Goal: Task Accomplishment & Management: Manage account settings

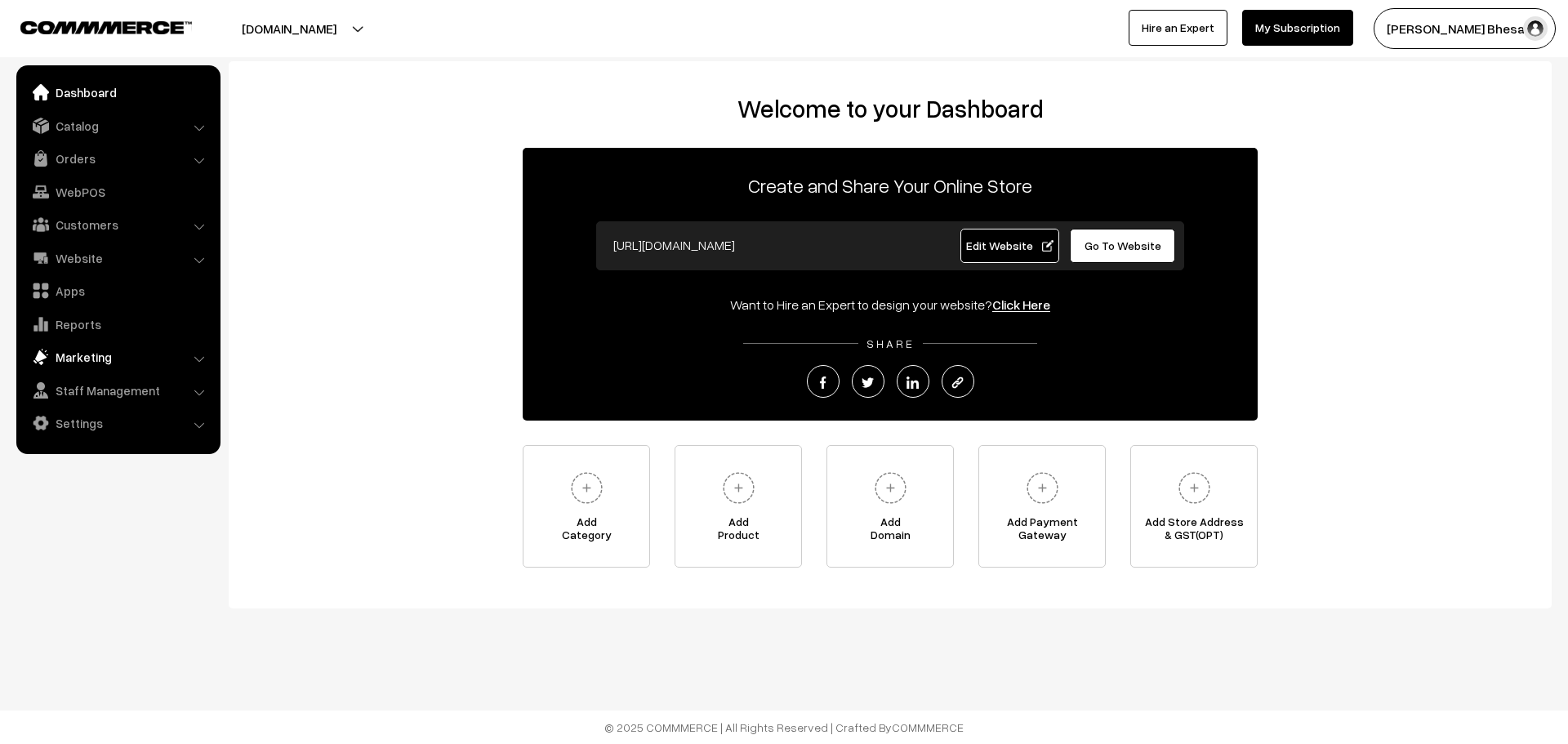
click at [102, 363] on link "Marketing" at bounding box center [118, 357] width 195 height 30
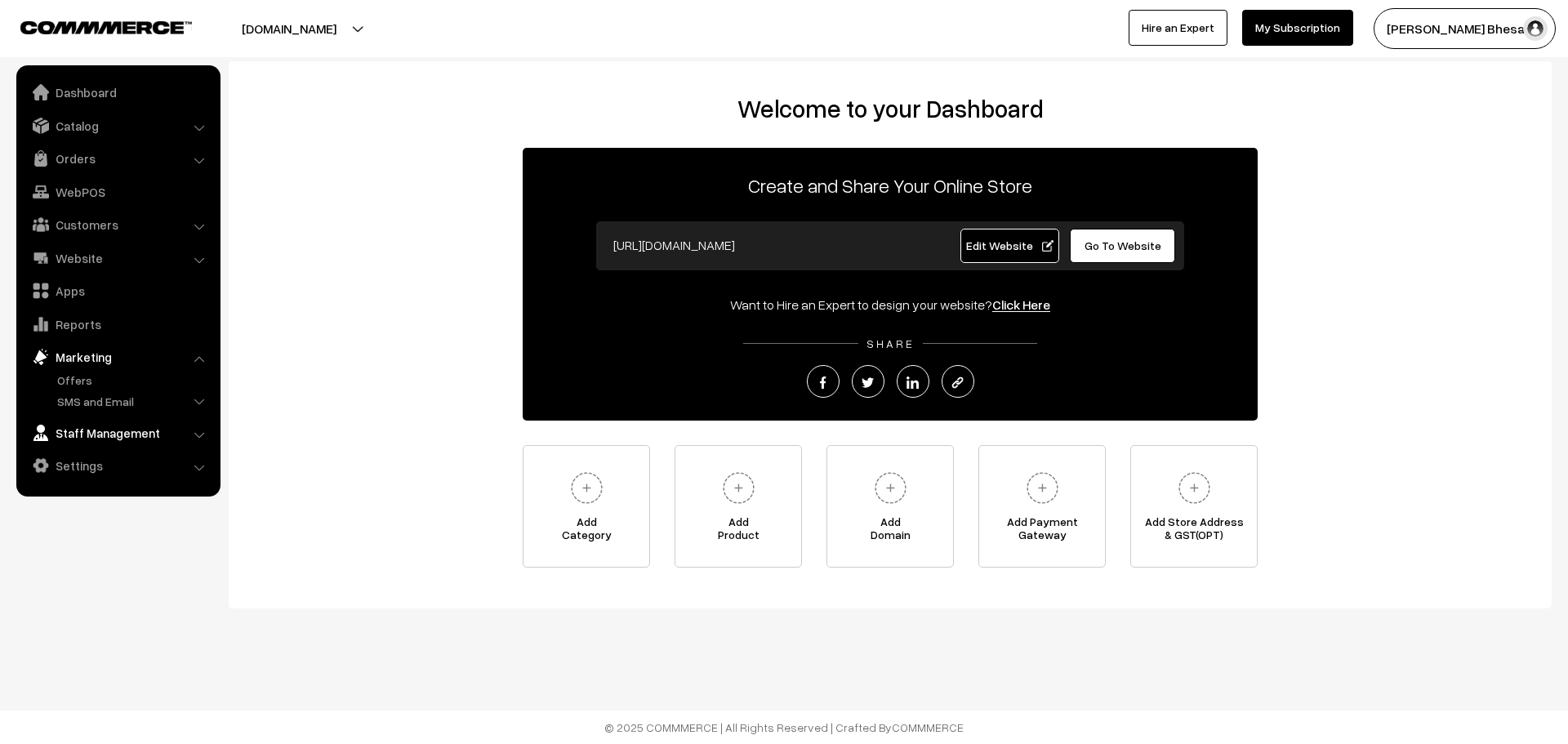
click at [147, 443] on link "Staff Management" at bounding box center [118, 433] width 195 height 30
click at [138, 464] on link "Settings" at bounding box center [118, 462] width 195 height 30
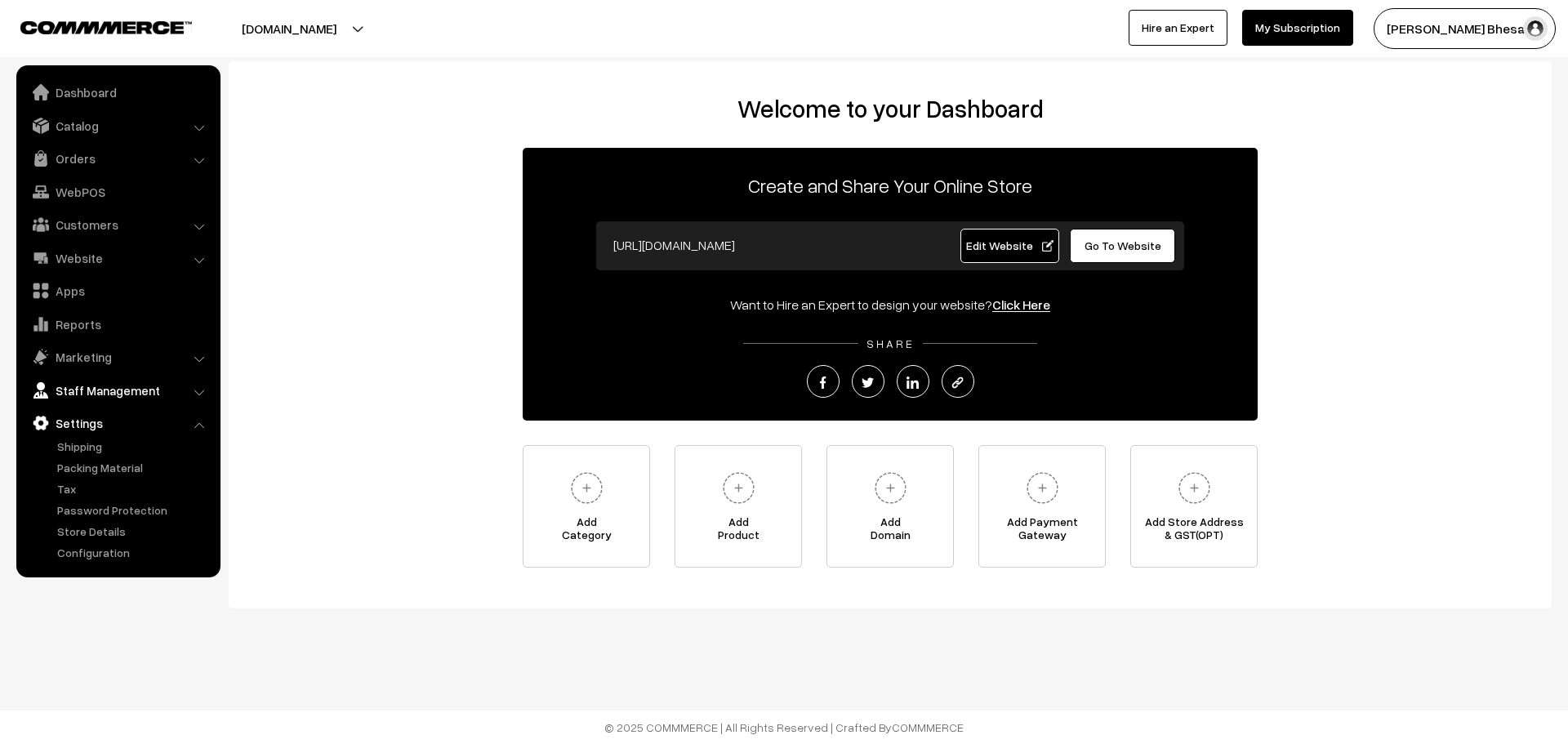
click at [136, 383] on link "Staff Management" at bounding box center [118, 391] width 195 height 30
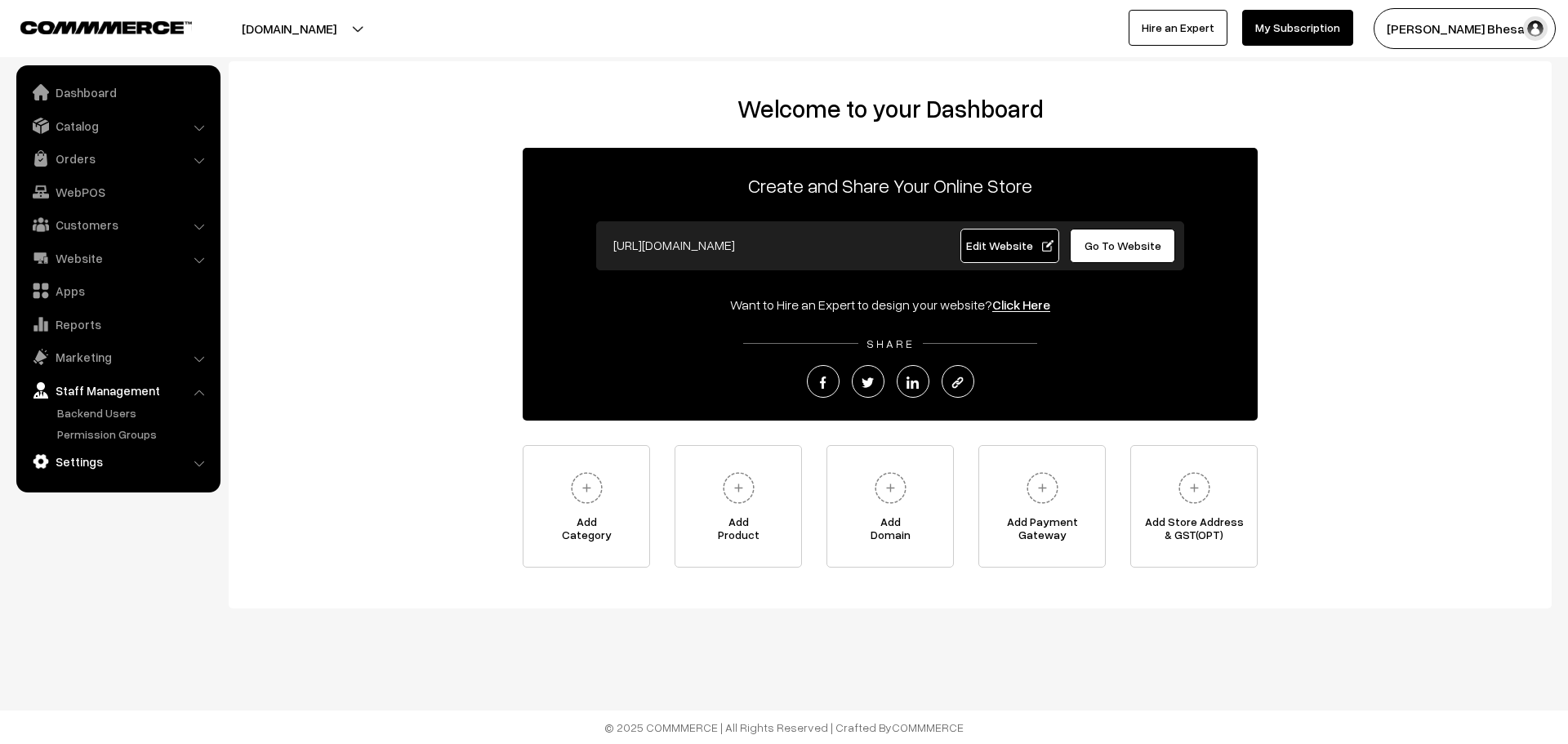
click at [130, 459] on link "Settings" at bounding box center [118, 462] width 195 height 30
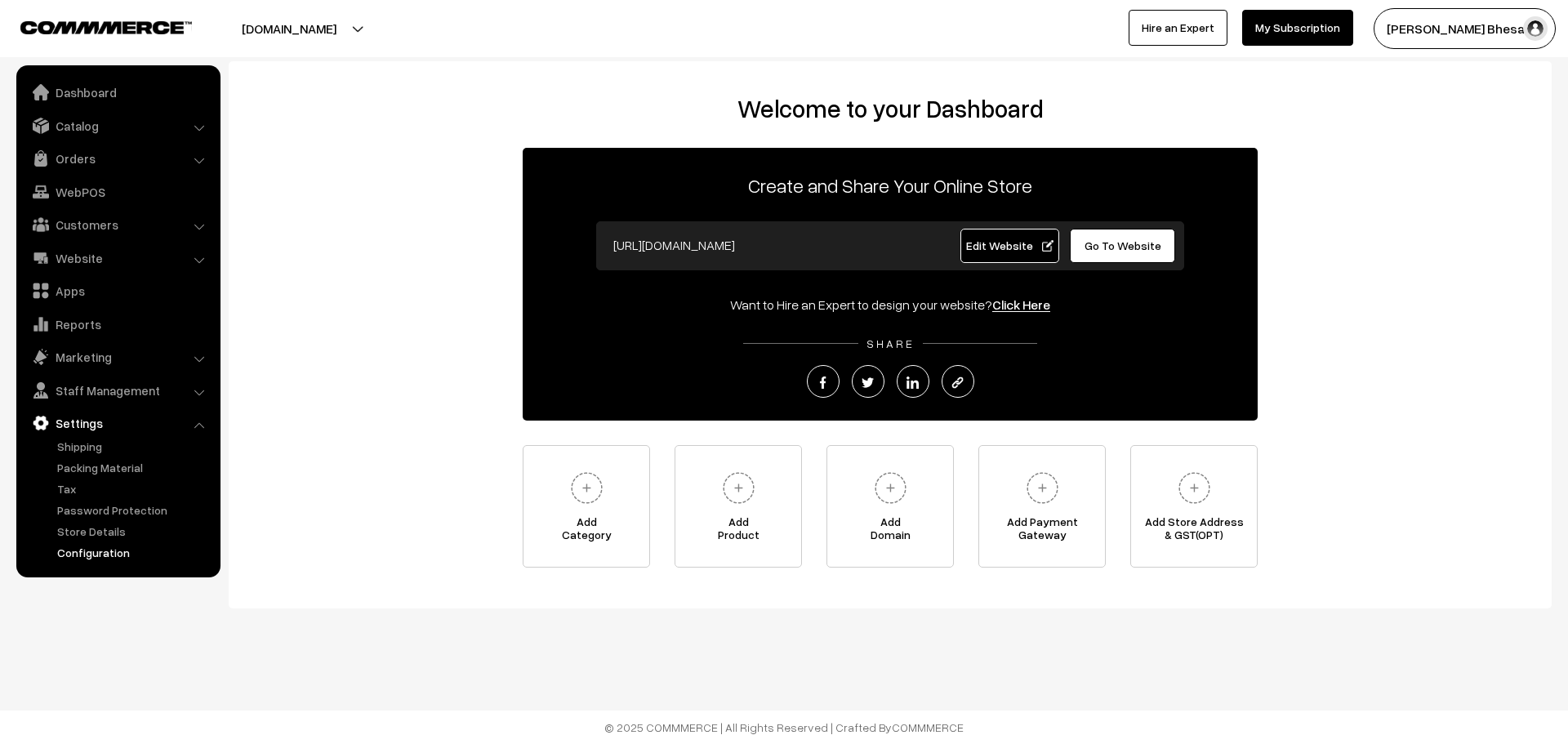
click at [111, 555] on link "Configuration" at bounding box center [134, 552] width 161 height 17
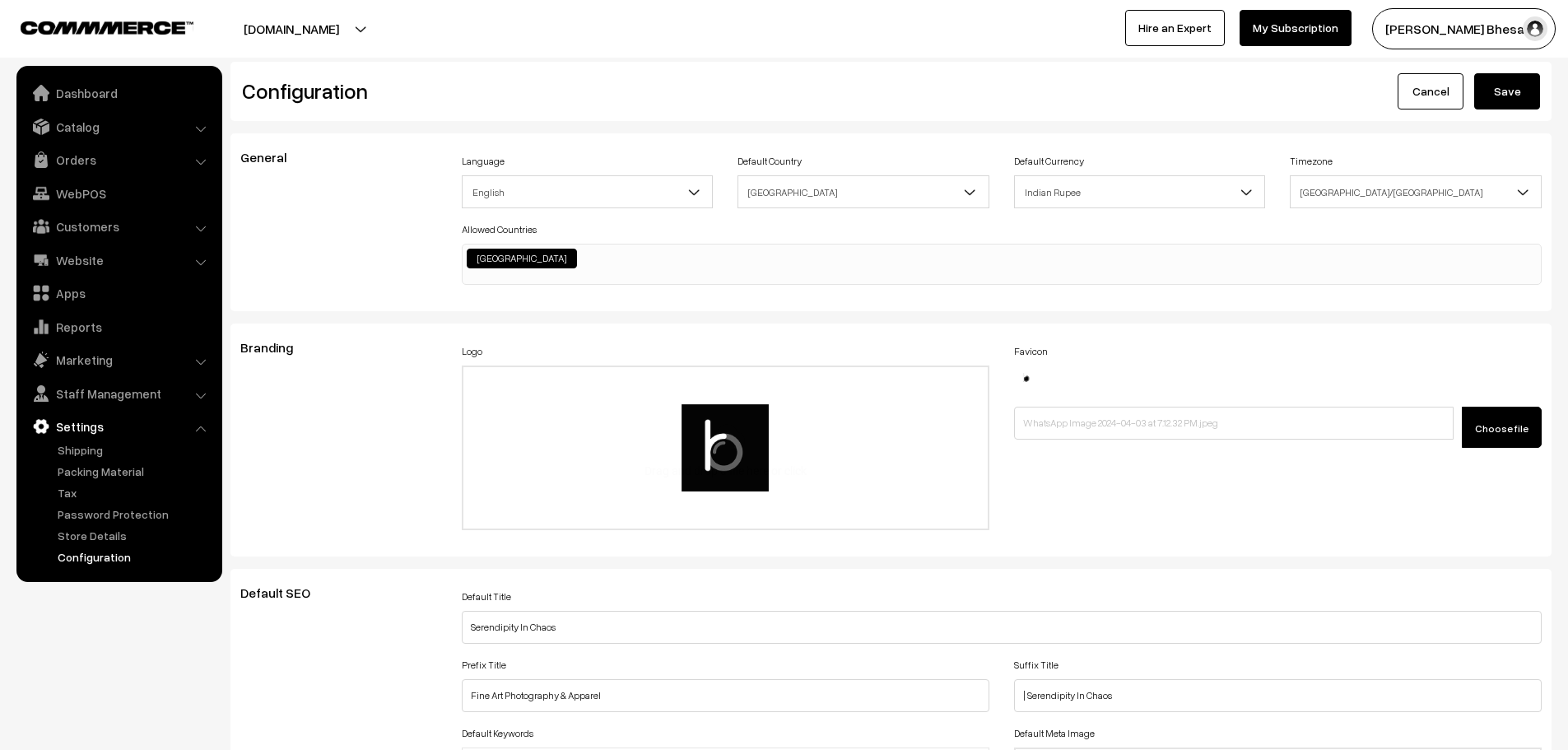
scroll to position [1325, 0]
click at [111, 541] on link "Store Details" at bounding box center [135, 535] width 162 height 17
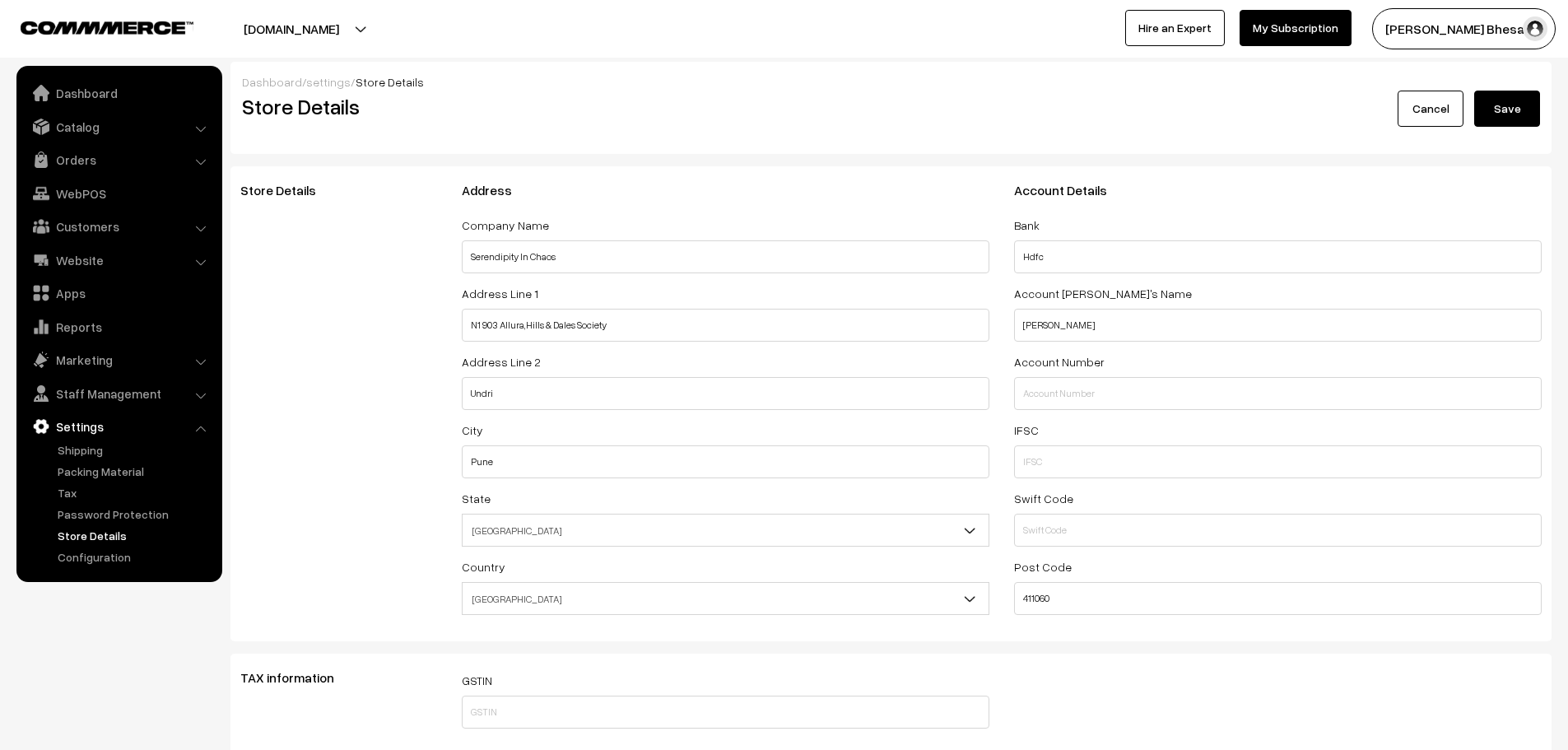
select select "99"
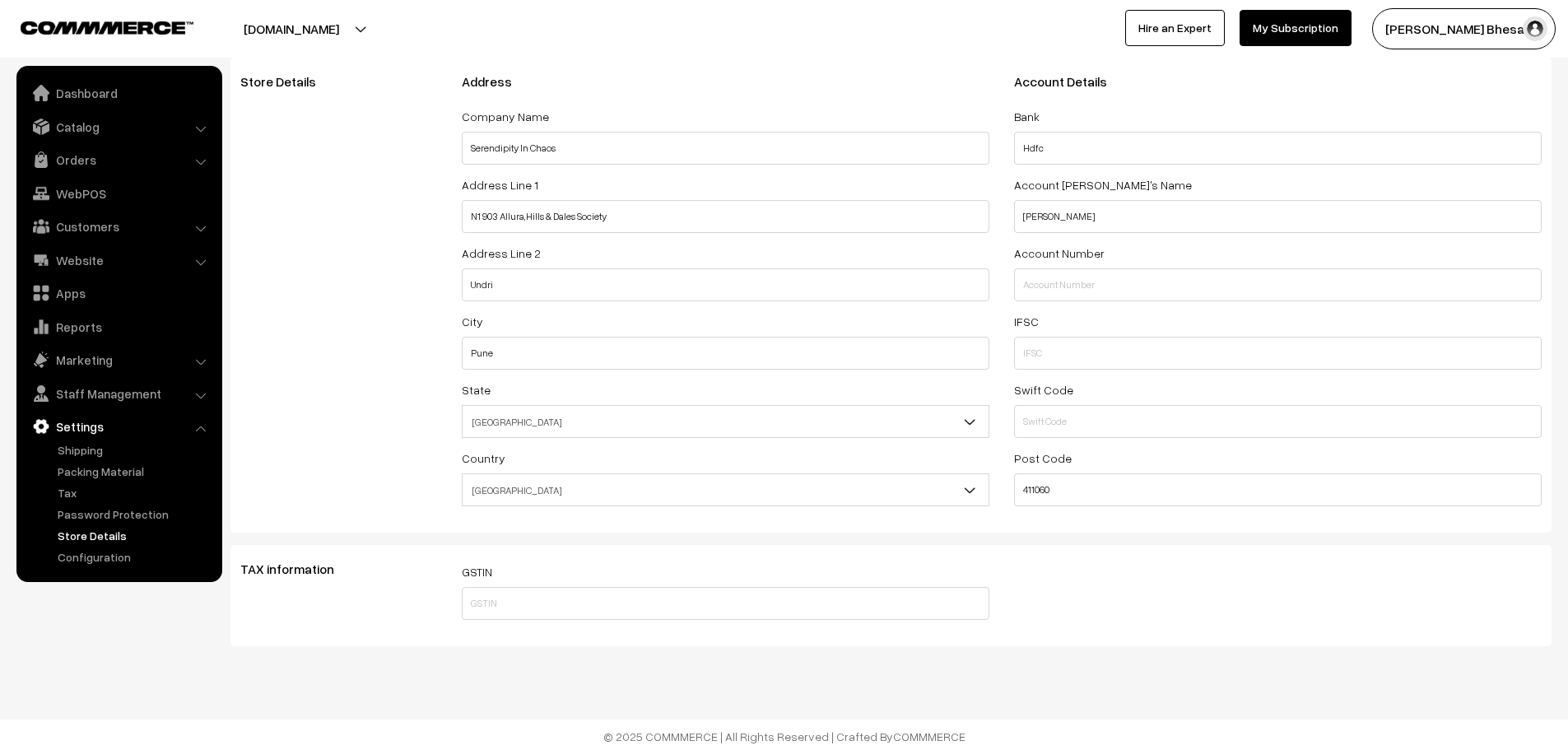
scroll to position [112, 0]
click at [123, 513] on link "Password Protection" at bounding box center [135, 514] width 162 height 17
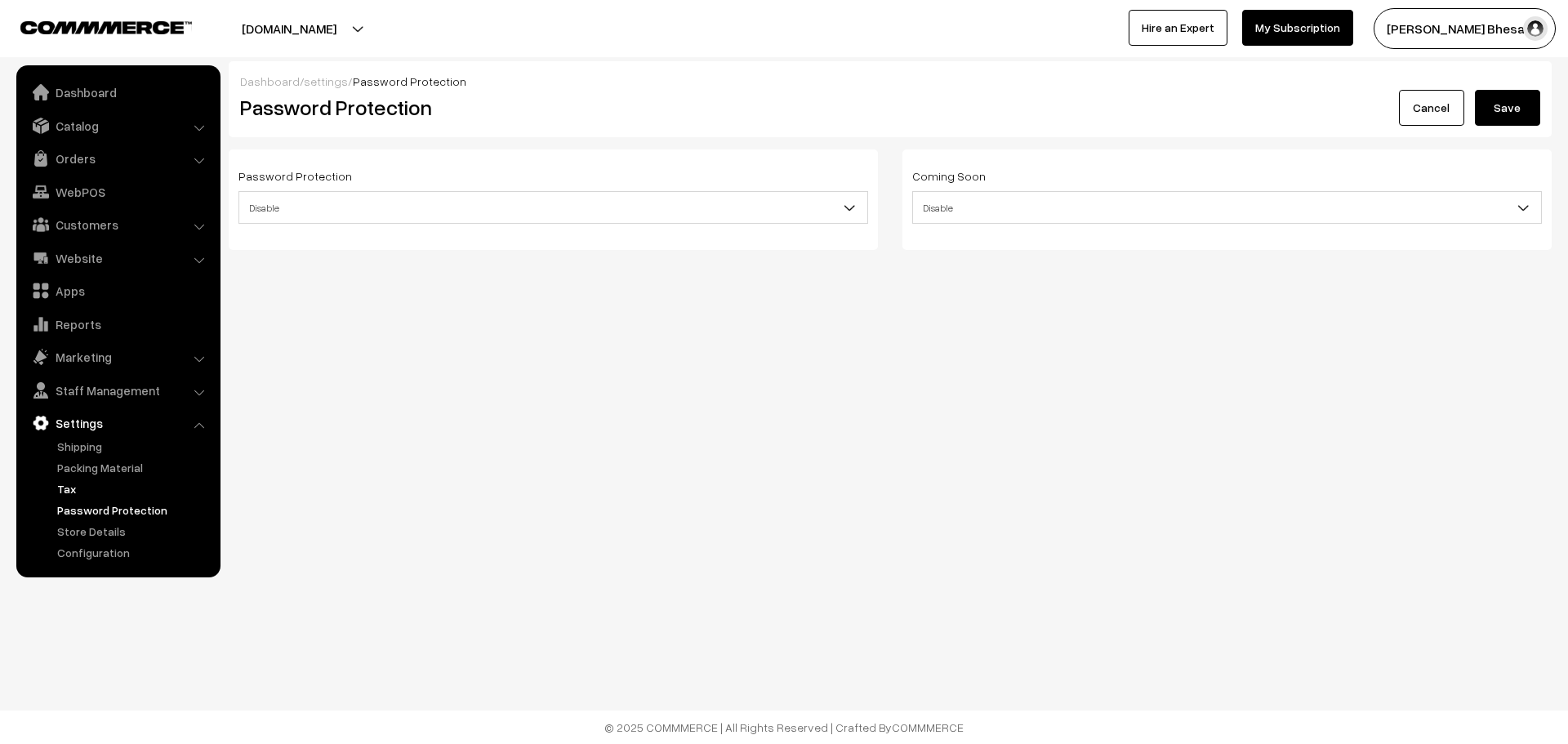
drag, startPoint x: 0, startPoint y: 0, endPoint x: 64, endPoint y: 485, distance: 489.2
click at [64, 485] on link "Tax" at bounding box center [134, 489] width 161 height 17
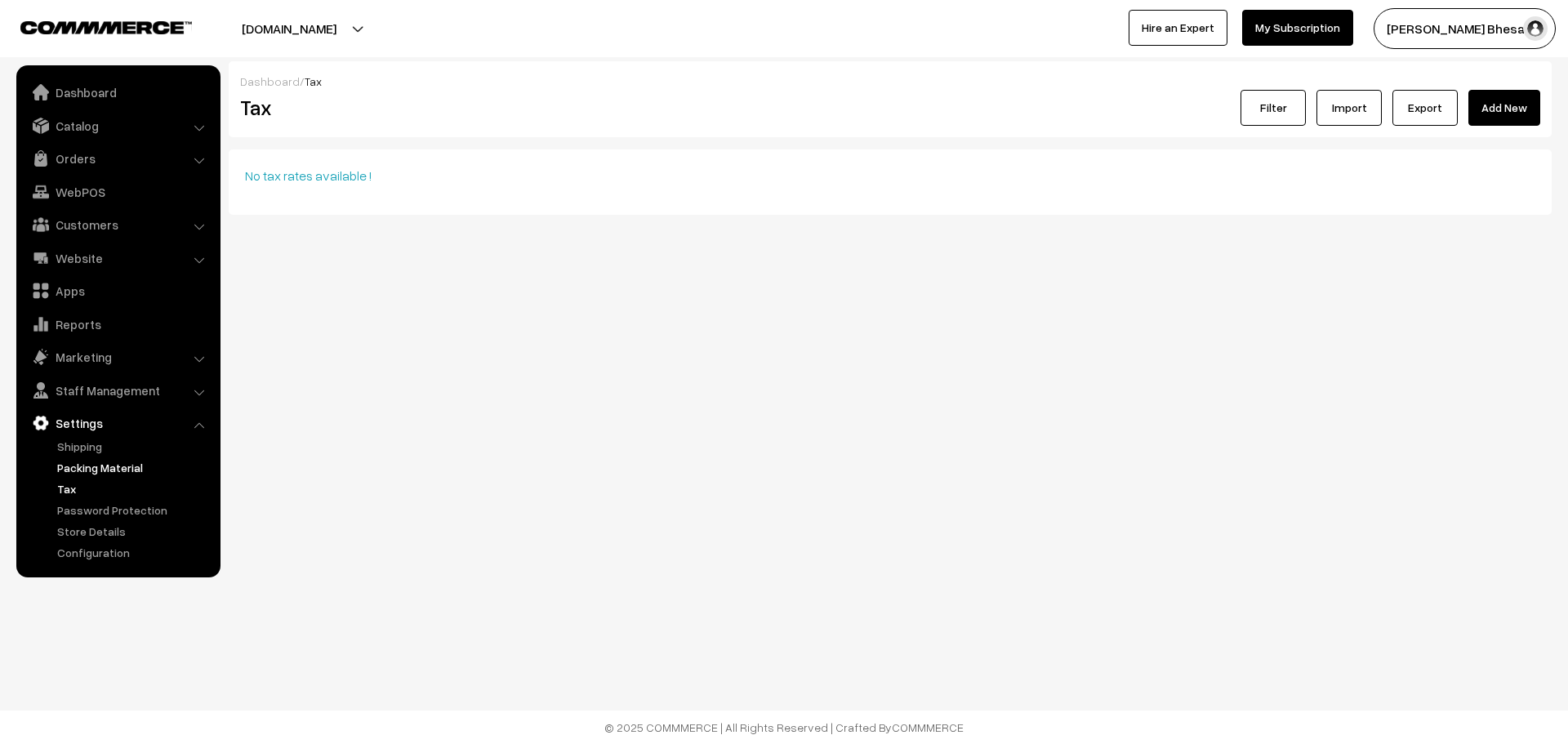
click at [94, 469] on link "Packing Material" at bounding box center [134, 467] width 161 height 17
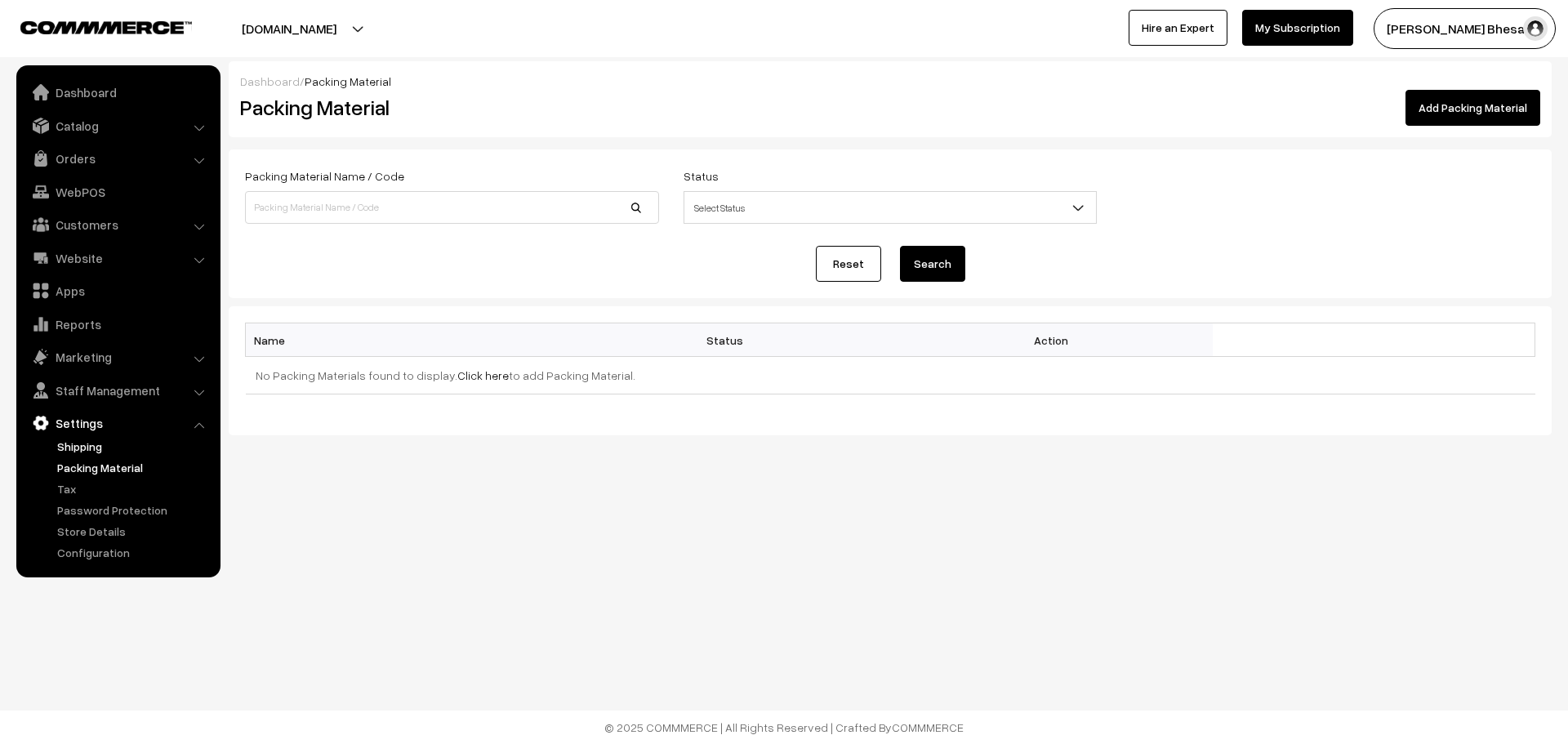
click at [93, 451] on link "Shipping" at bounding box center [134, 446] width 161 height 17
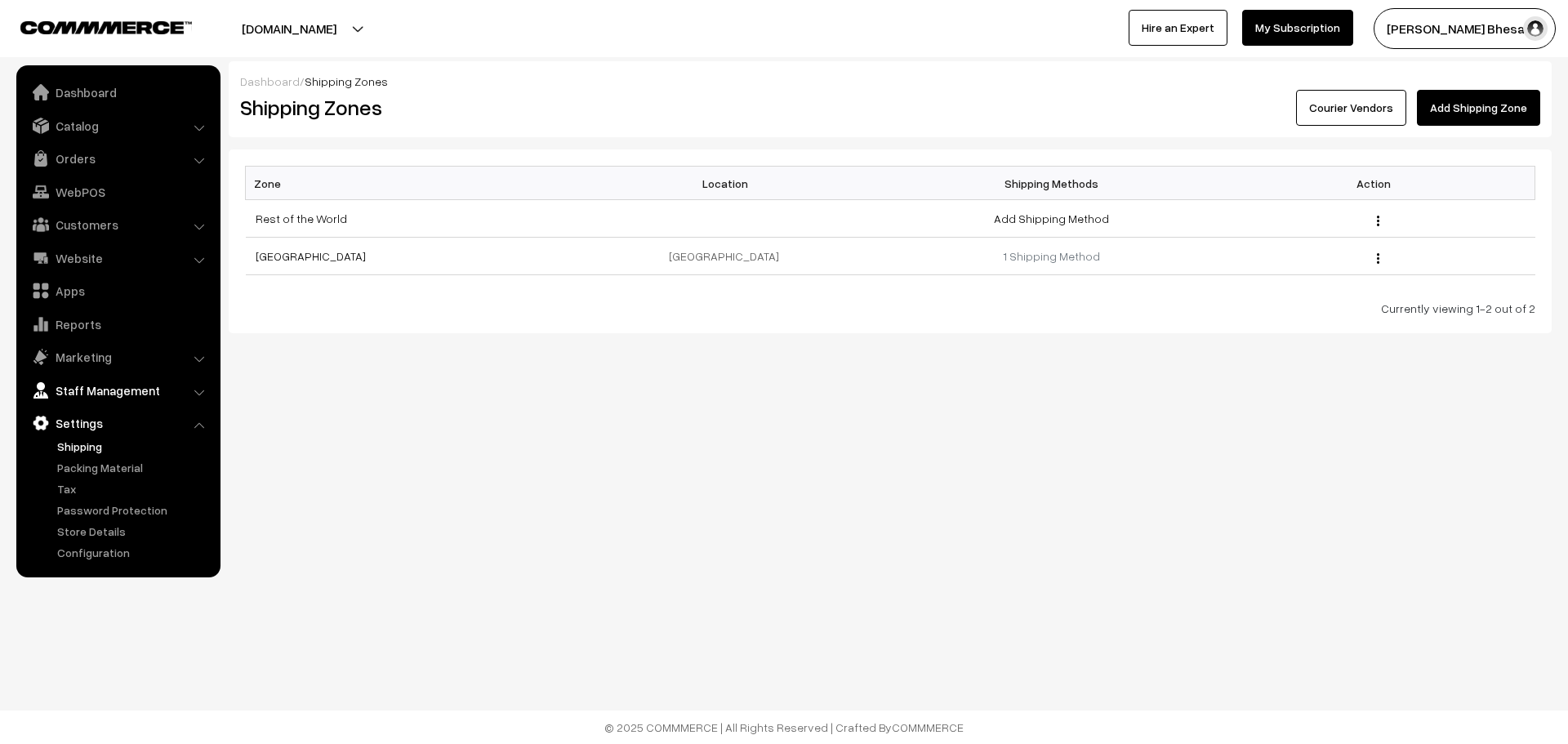
click at [93, 390] on link "Staff Management" at bounding box center [118, 391] width 195 height 30
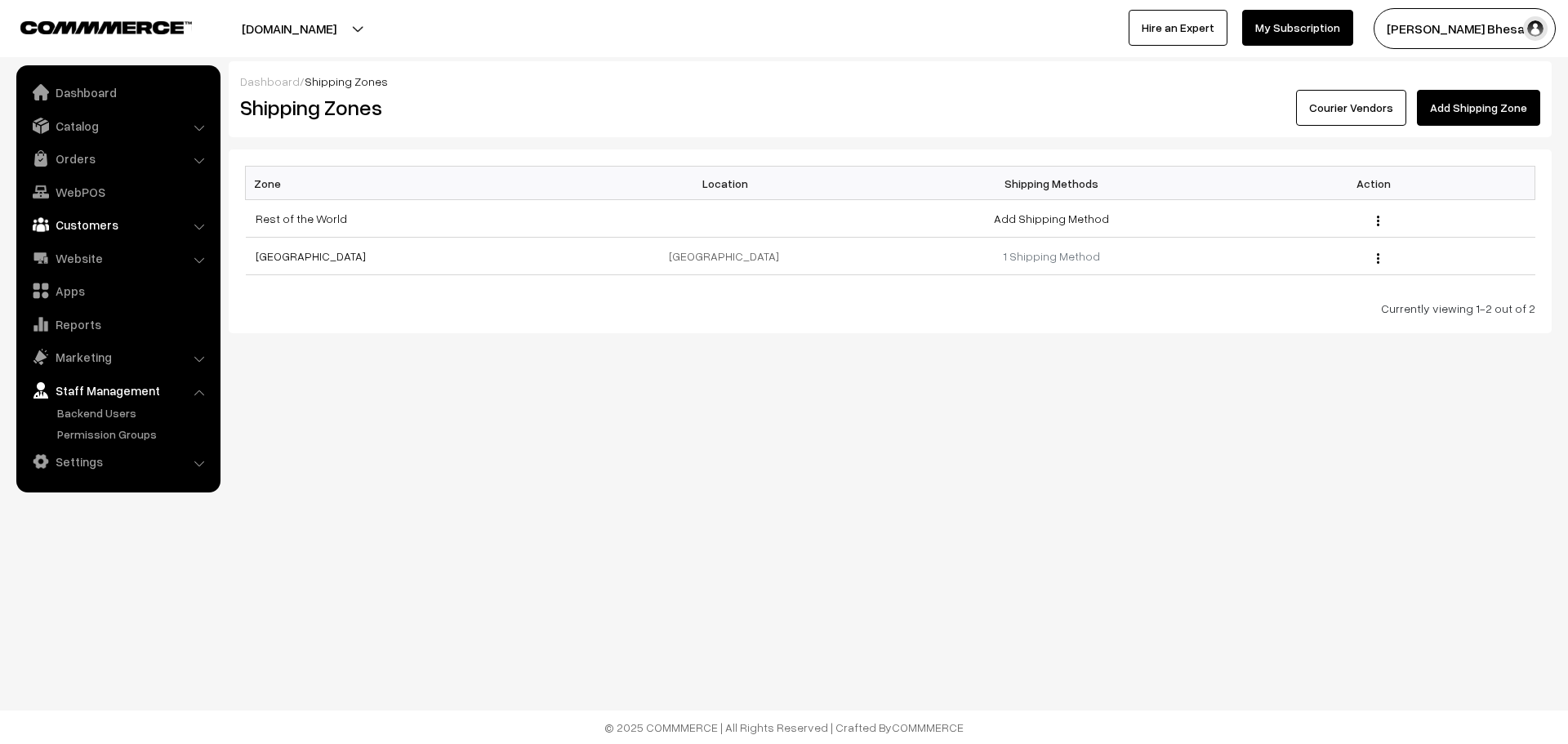
click at [108, 231] on link "Customers" at bounding box center [118, 225] width 195 height 30
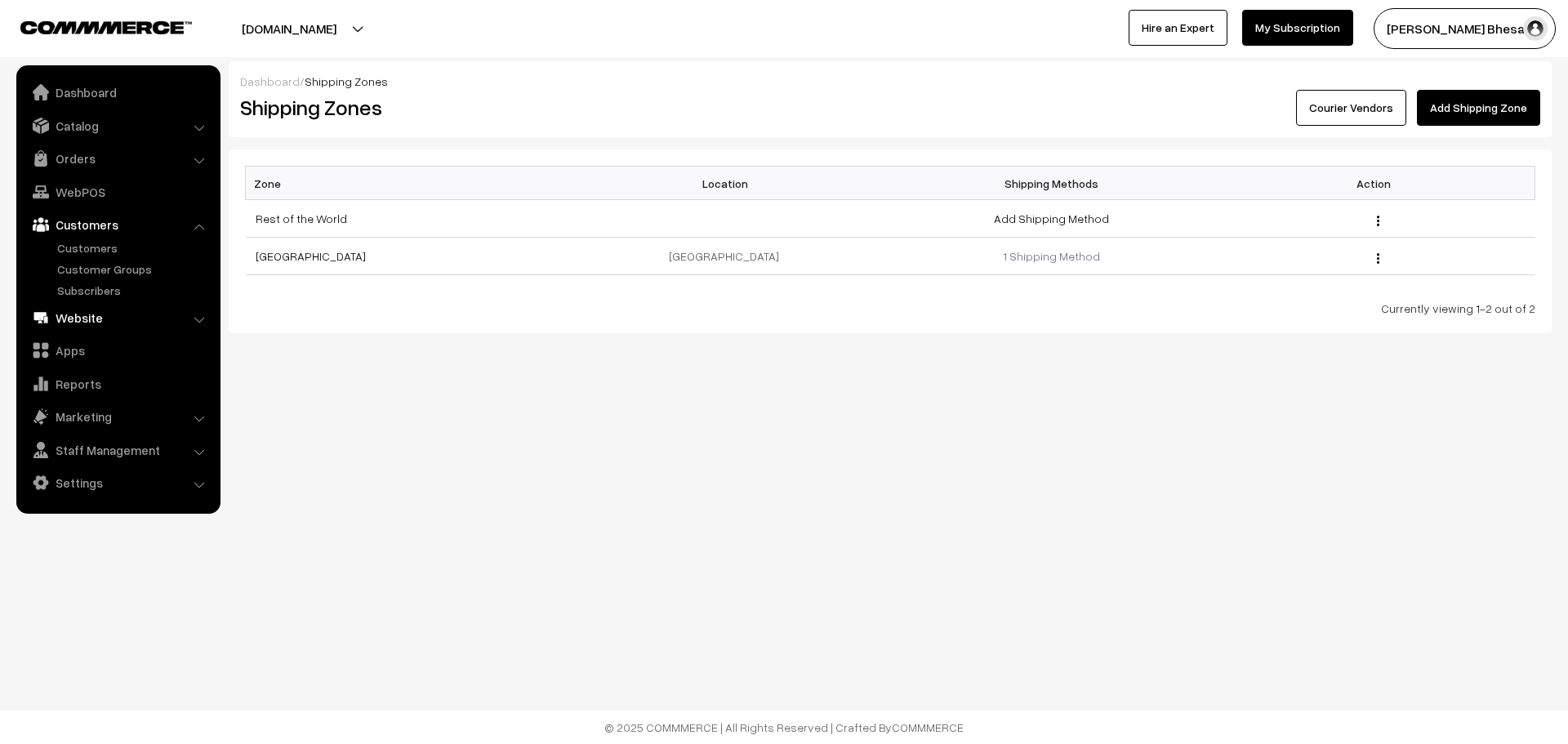
click at [110, 309] on link "Website" at bounding box center [118, 318] width 195 height 30
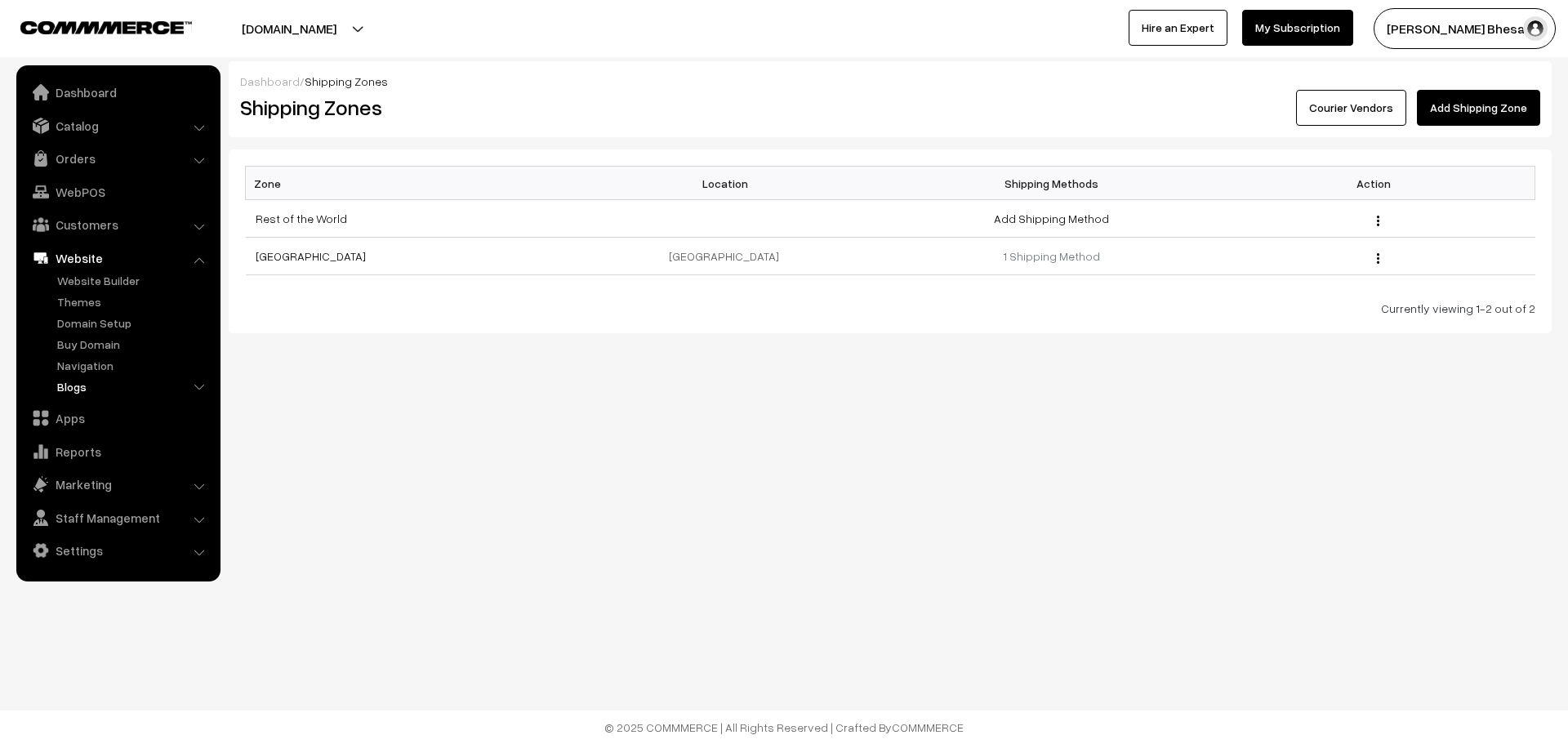
click at [103, 389] on link "Blogs" at bounding box center [134, 386] width 161 height 17
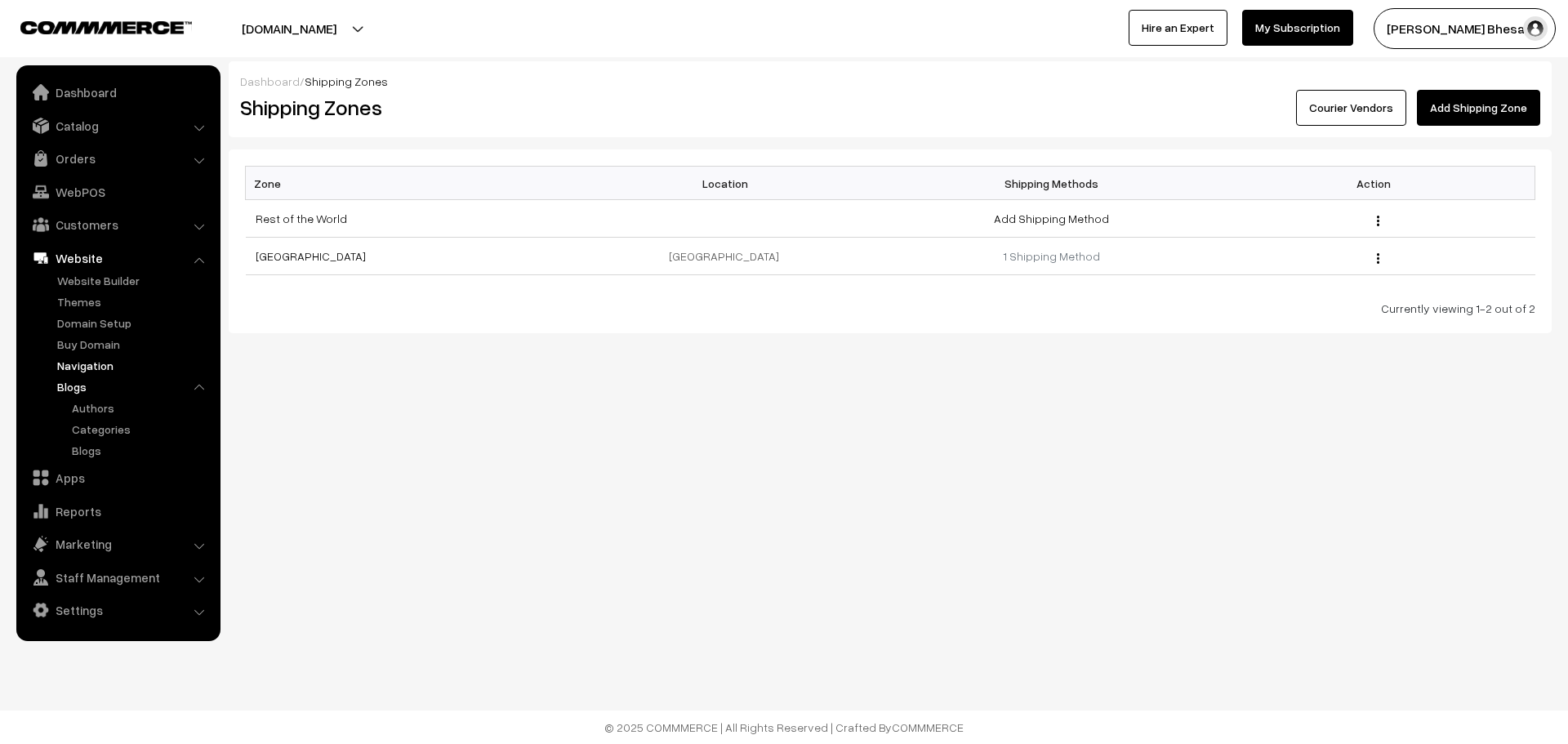
click at [105, 366] on link "Navigation" at bounding box center [134, 365] width 161 height 17
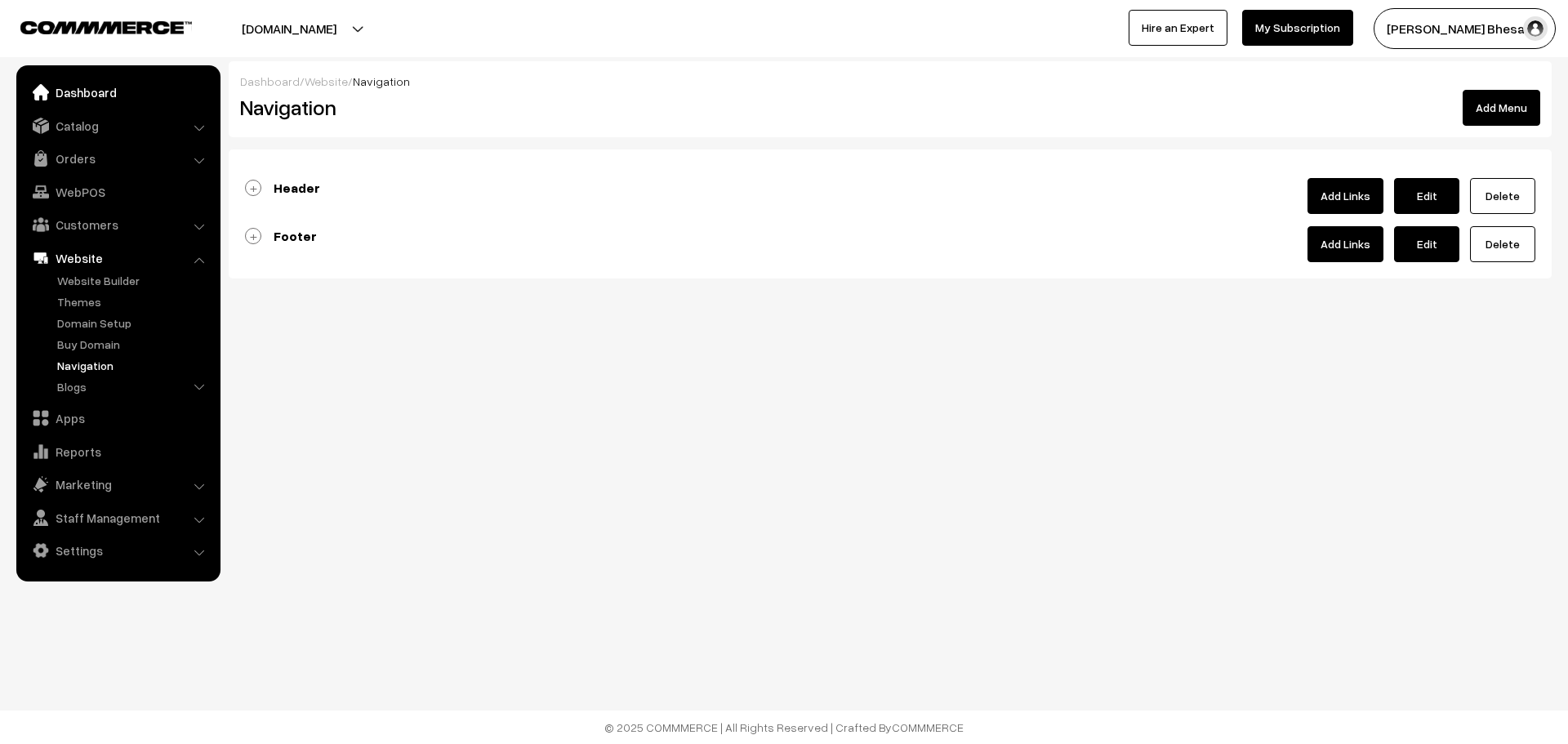
click at [110, 86] on link "Dashboard" at bounding box center [118, 92] width 195 height 30
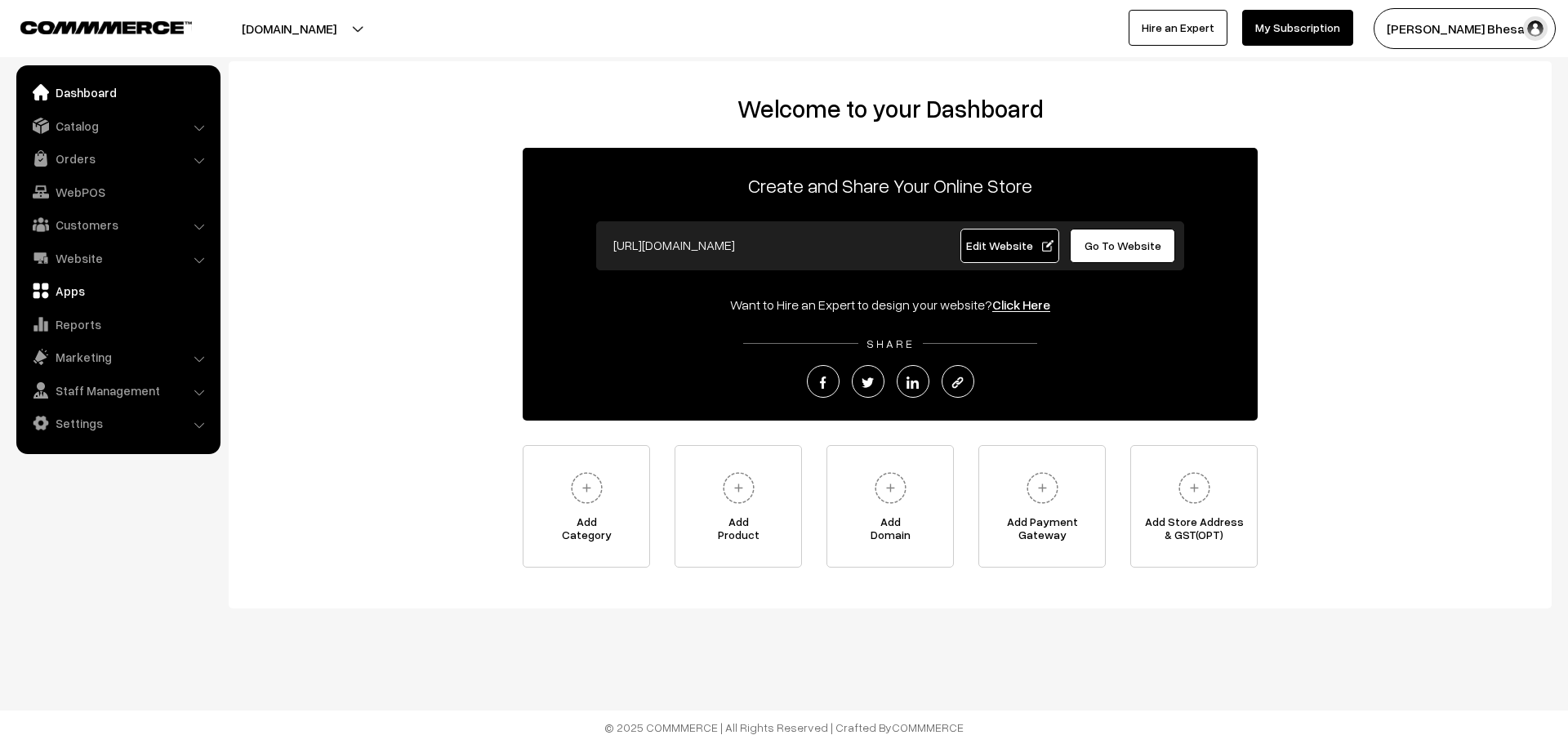
click at [86, 293] on link "Apps" at bounding box center [118, 291] width 195 height 30
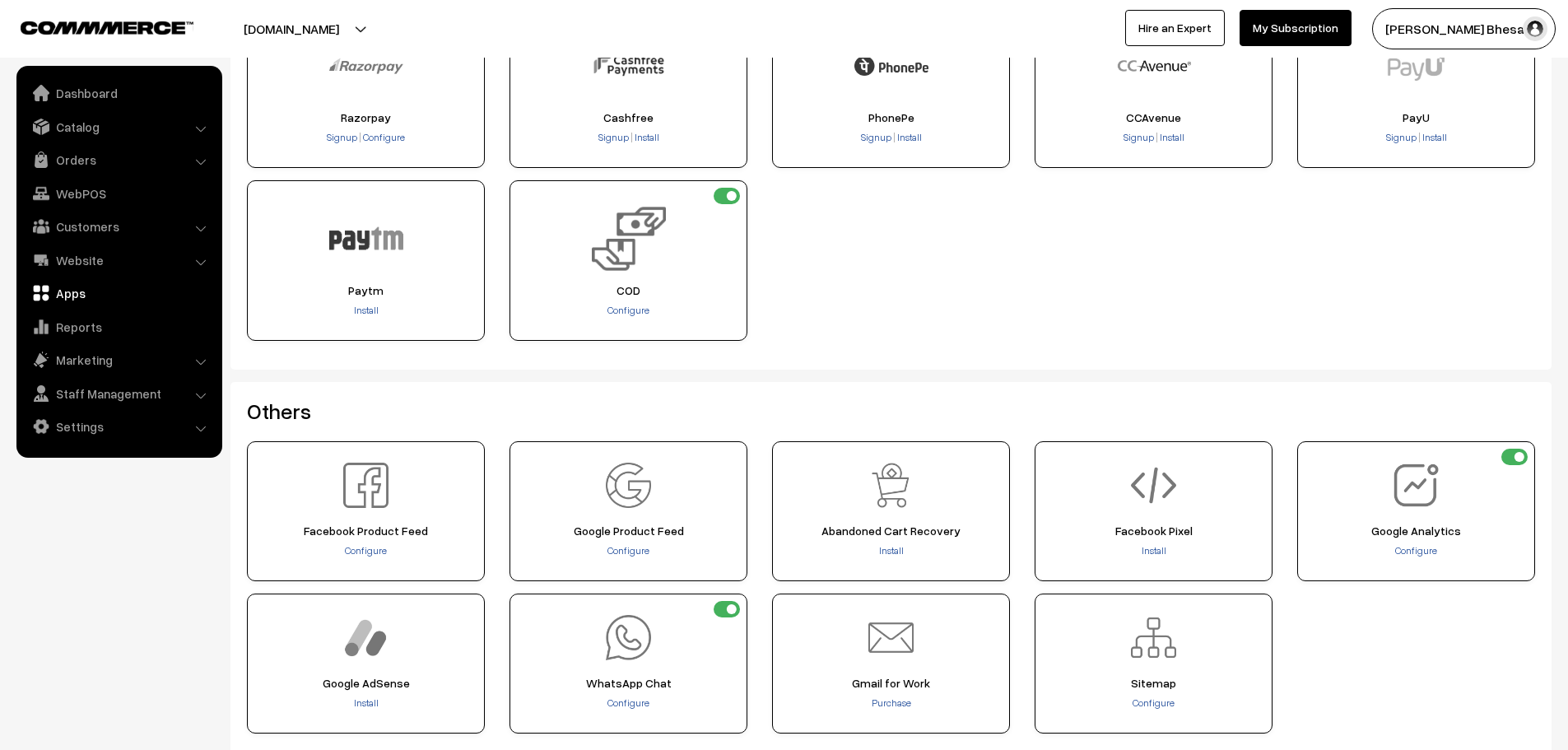
scroll to position [542, 0]
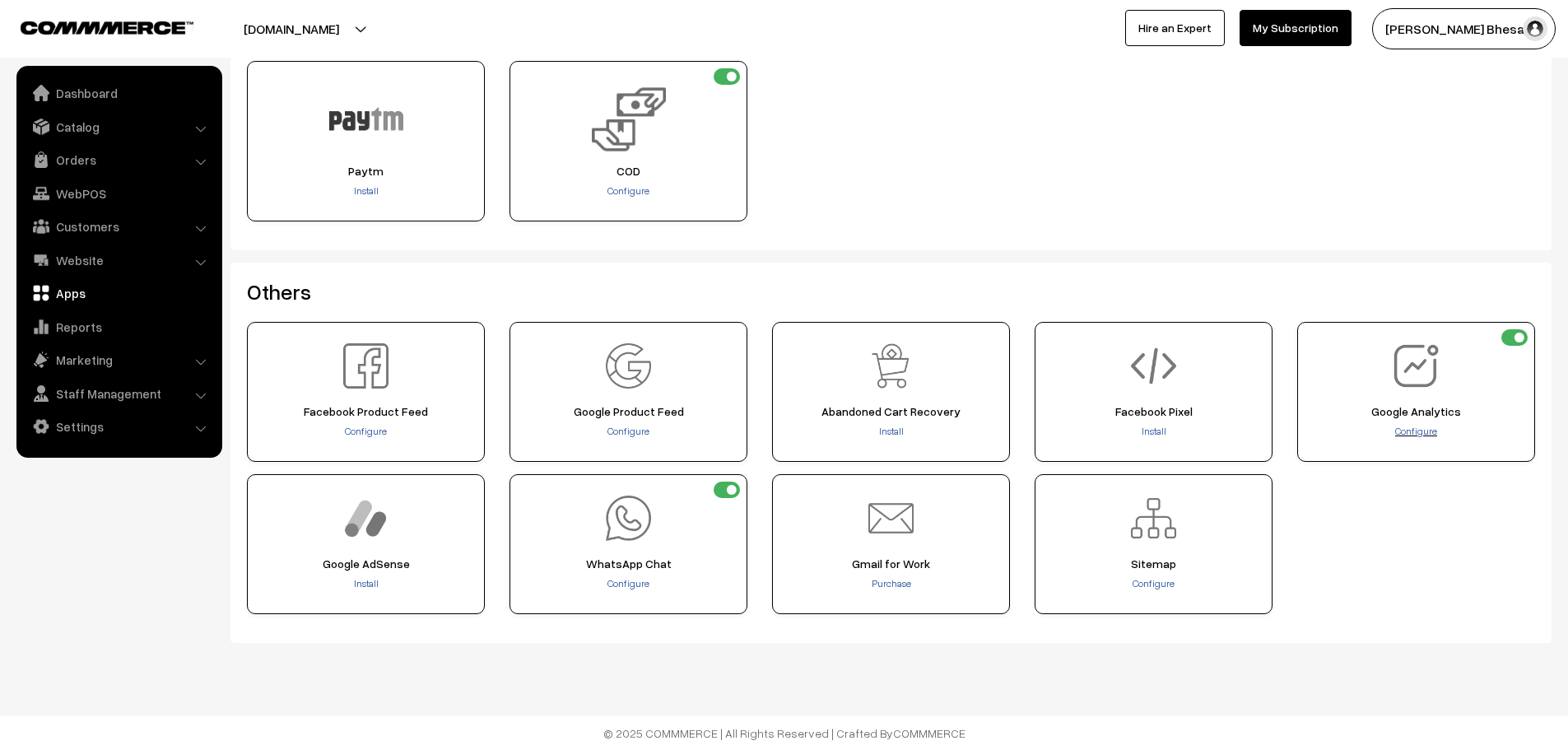
click at [1427, 435] on span "Configure" at bounding box center [1416, 431] width 42 height 12
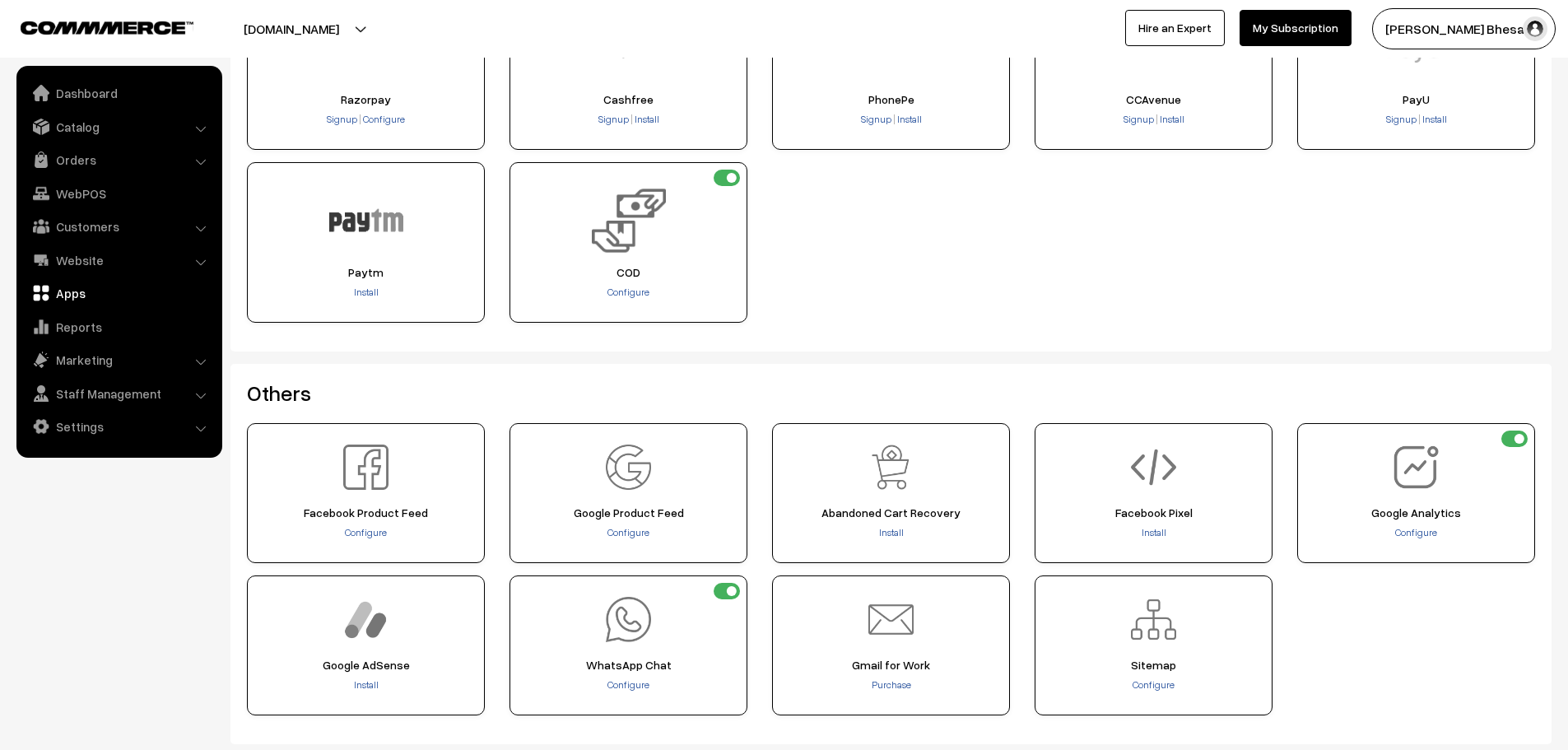
scroll to position [494, 0]
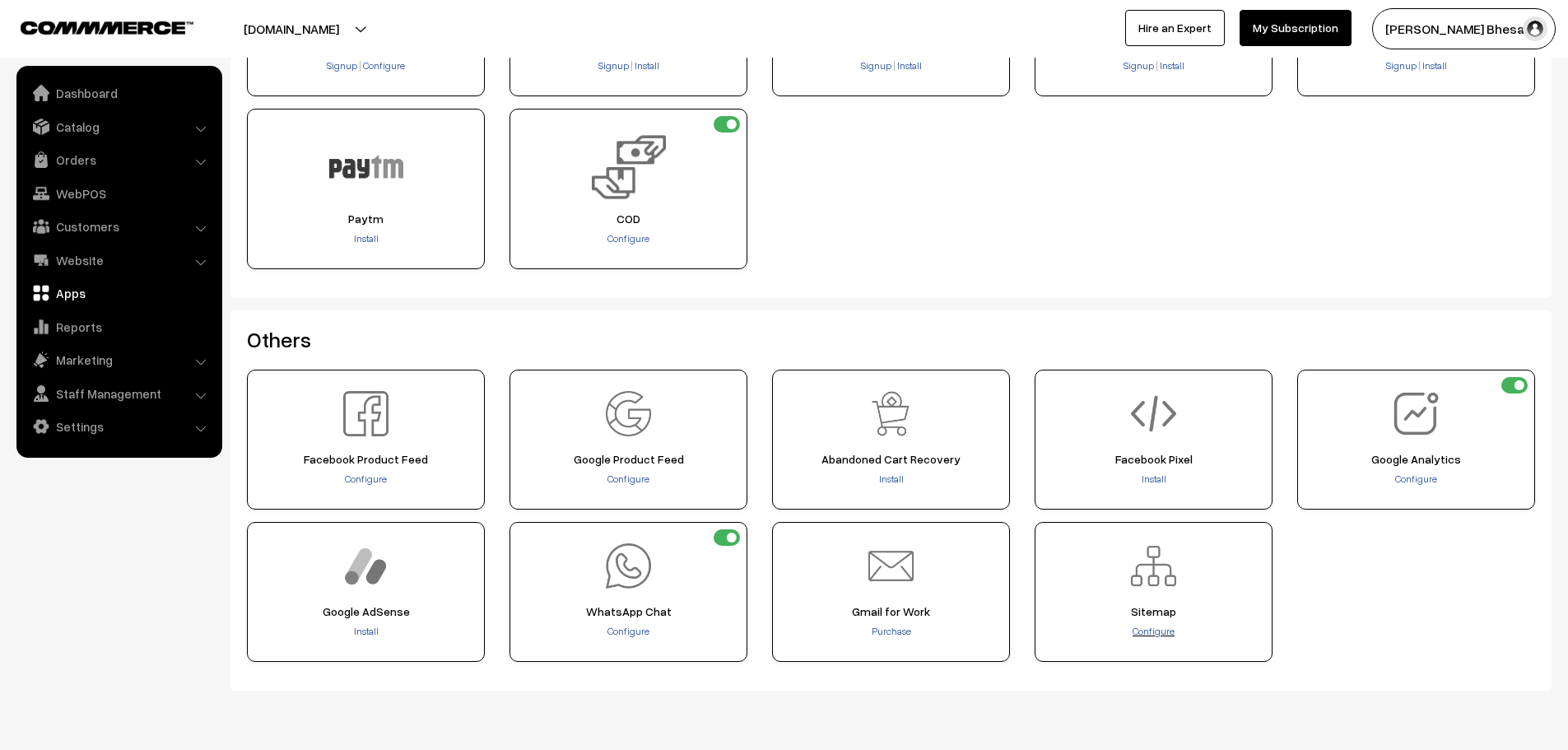
click at [1141, 631] on span "Configure" at bounding box center [1153, 631] width 42 height 12
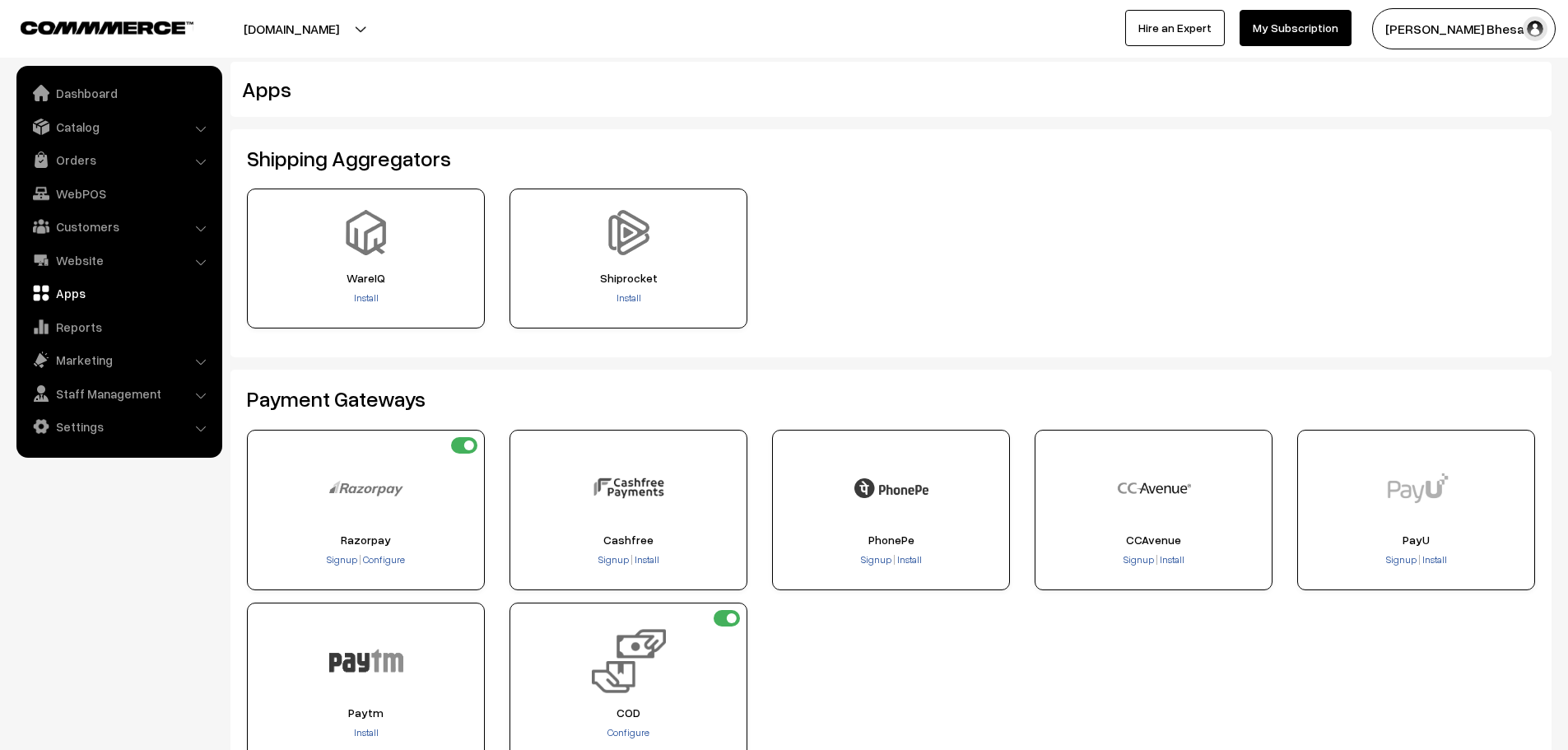
scroll to position [494, 0]
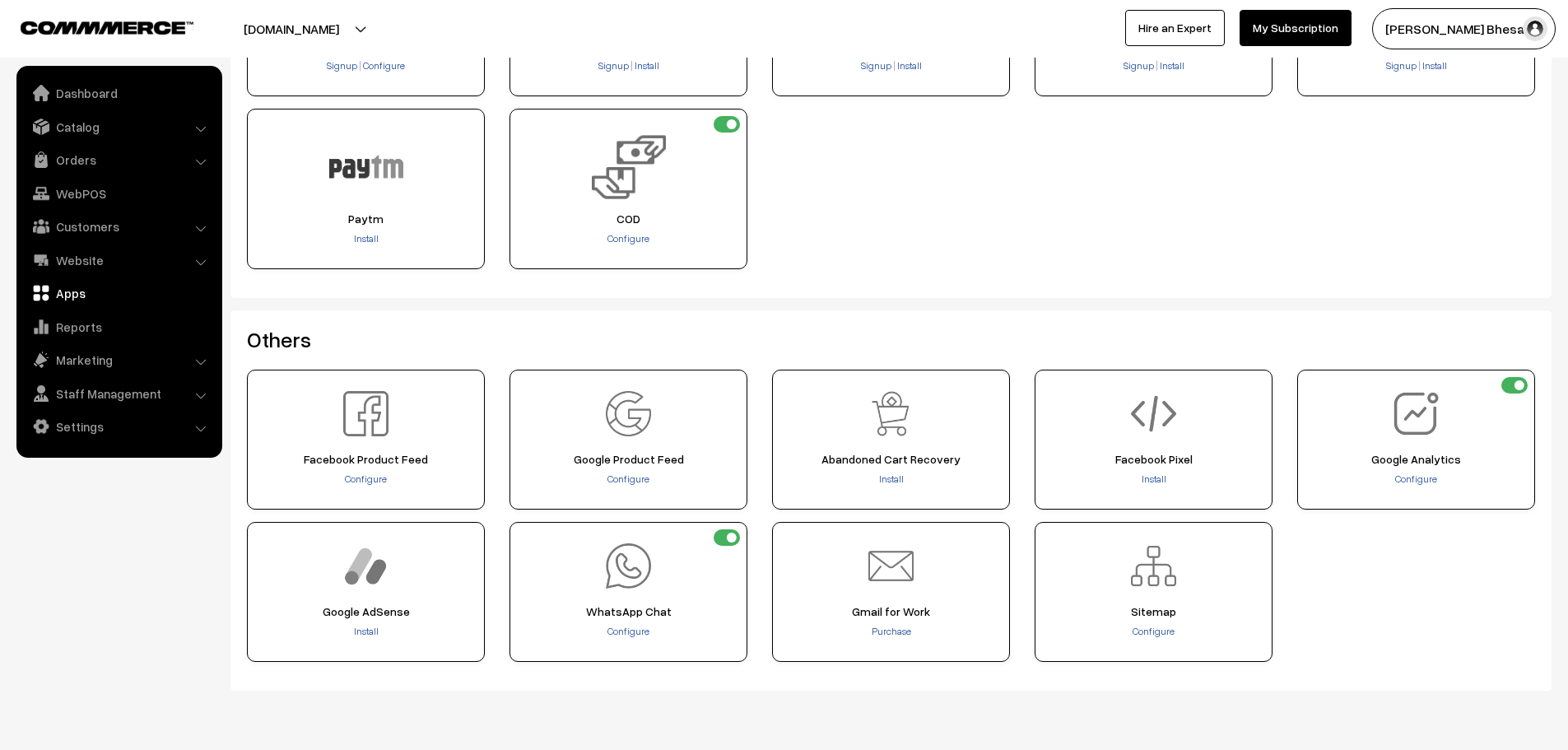
click at [635, 485] on div "Configure" at bounding box center [628, 480] width 226 height 17
click at [636, 480] on span "Configure" at bounding box center [628, 479] width 42 height 12
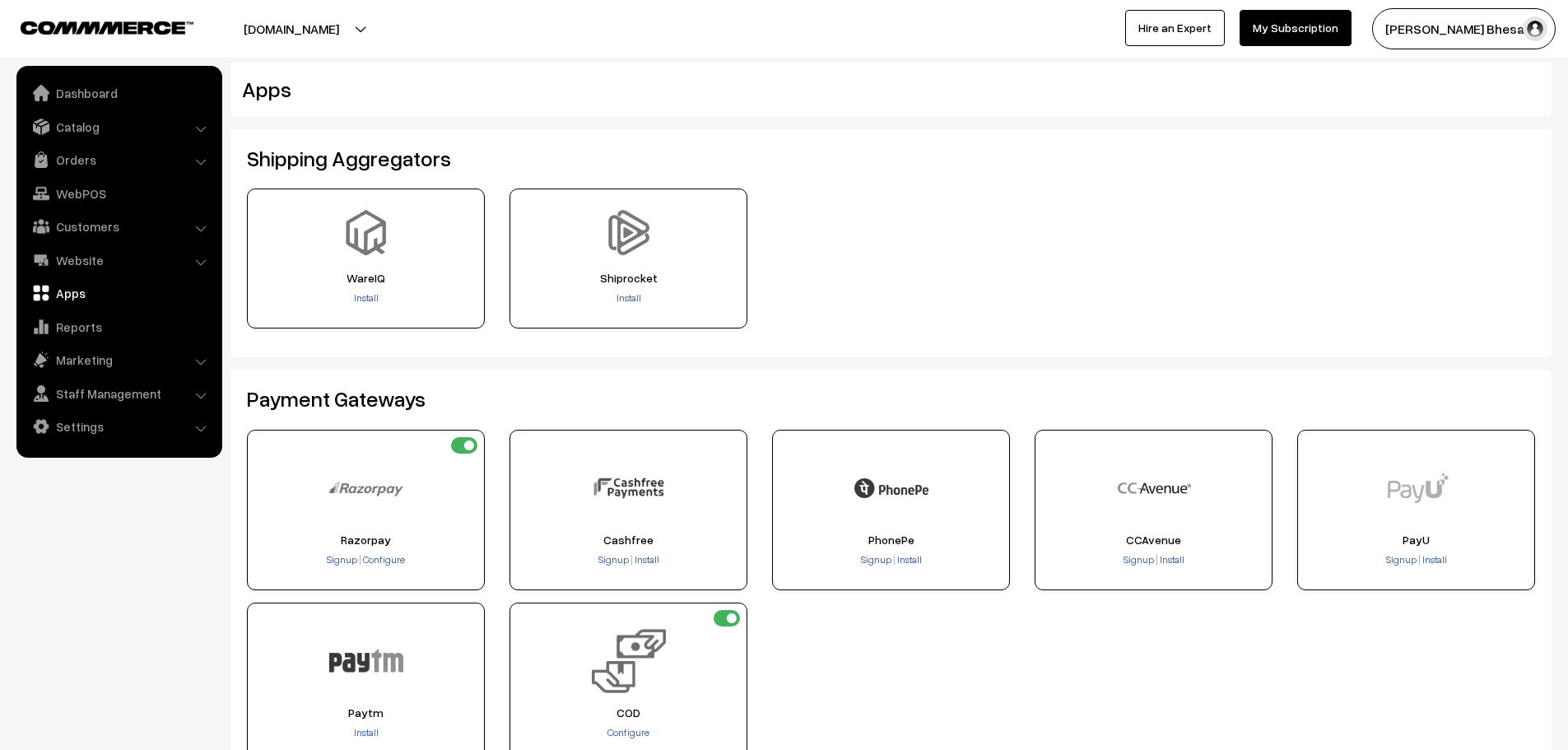
scroll to position [494, 0]
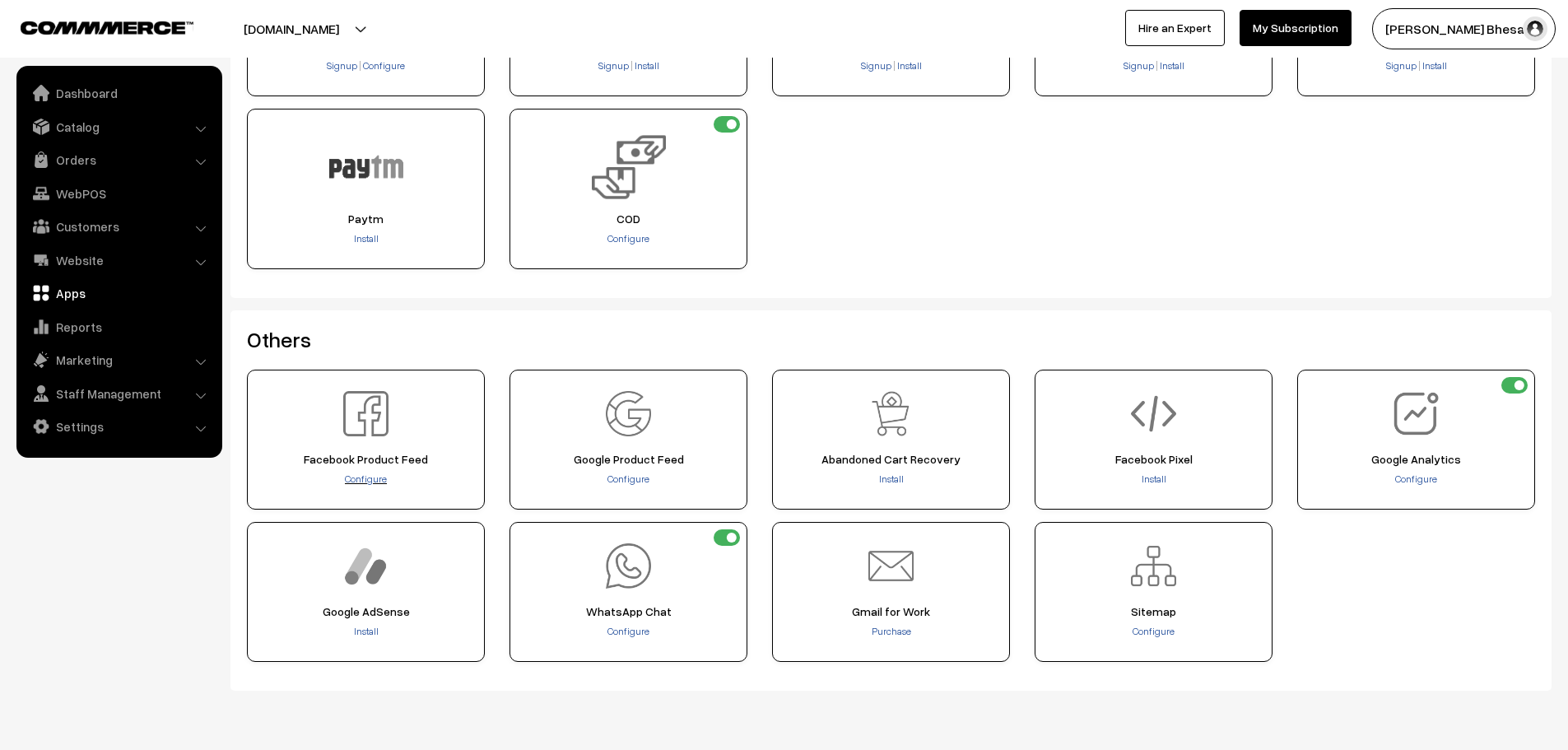
click at [366, 476] on span "Configure" at bounding box center [366, 479] width 42 height 12
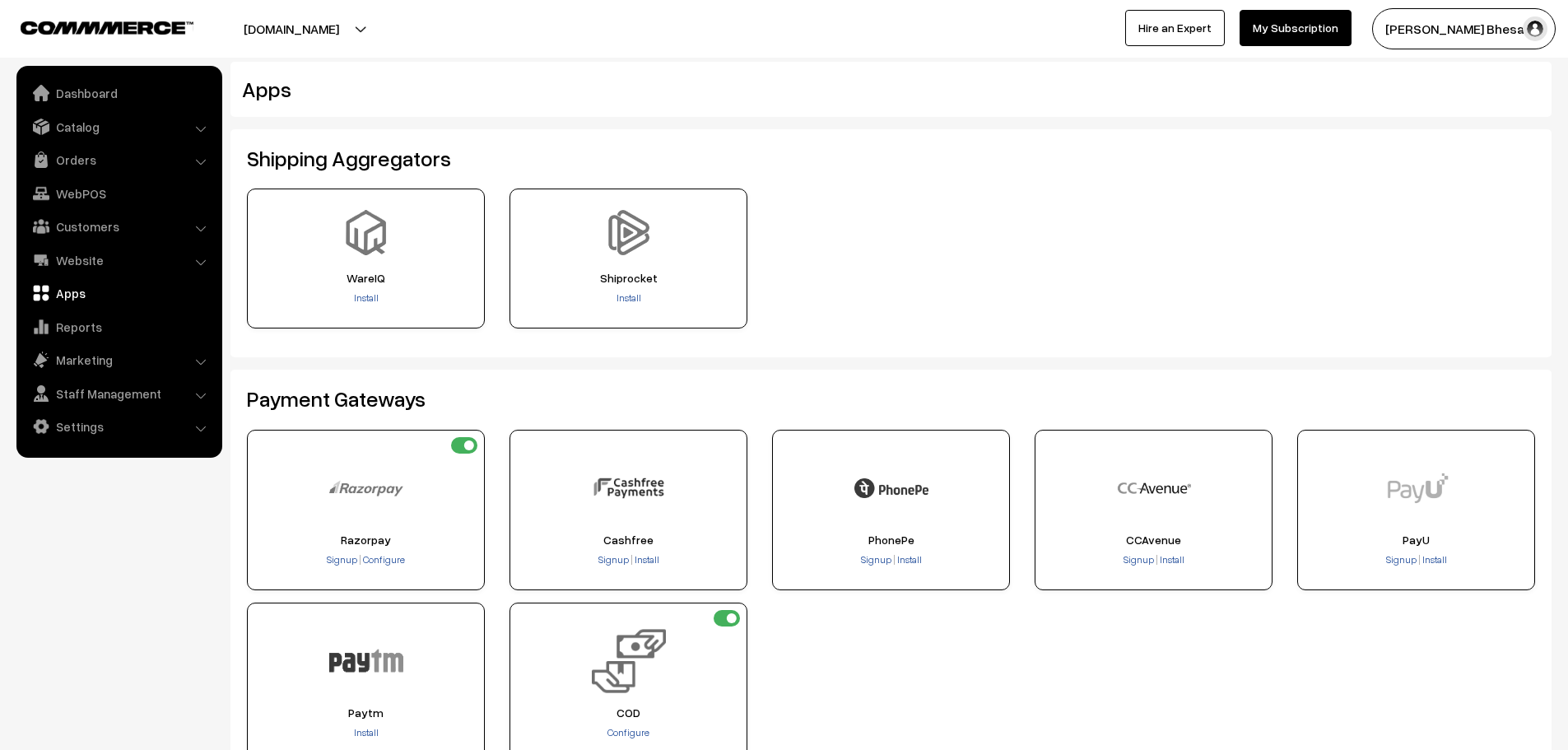
scroll to position [494, 0]
